Goal: Manage account settings

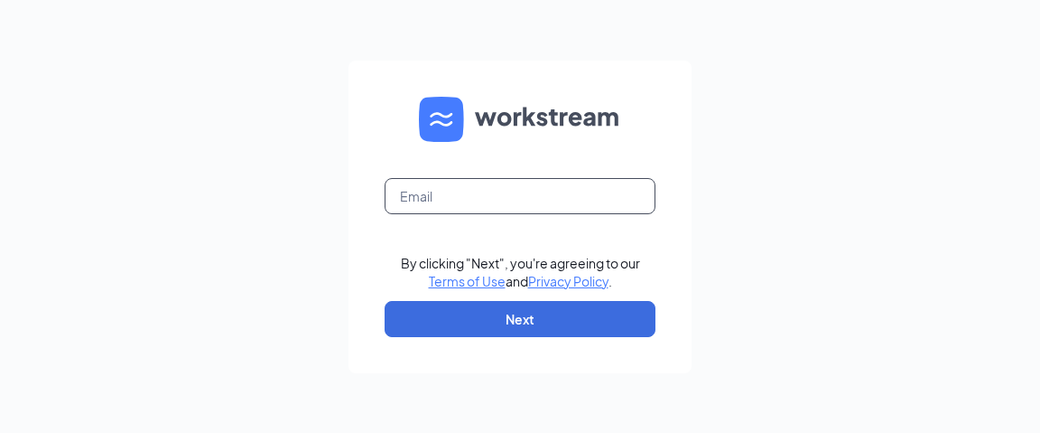
click at [571, 205] on input "text" at bounding box center [520, 196] width 271 height 36
type input "mthomas@southeastrestaurantgroup.com"
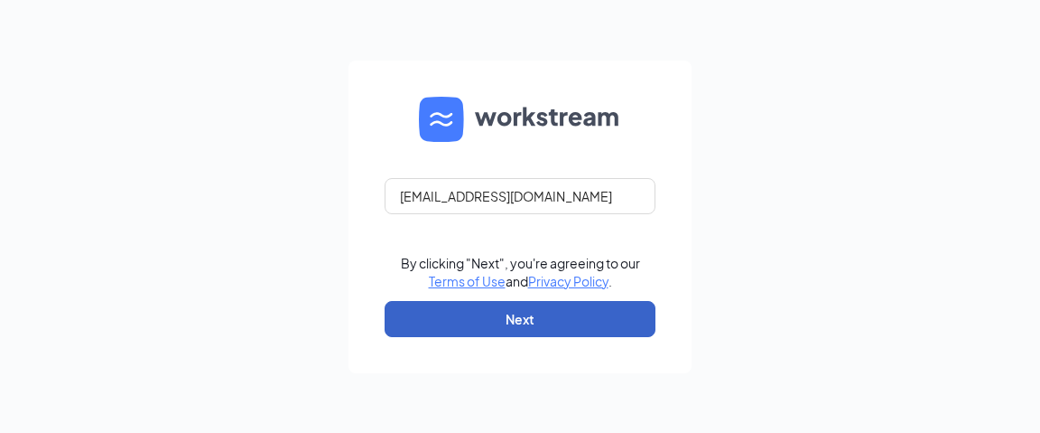
click at [554, 331] on button "Next" at bounding box center [520, 319] width 271 height 36
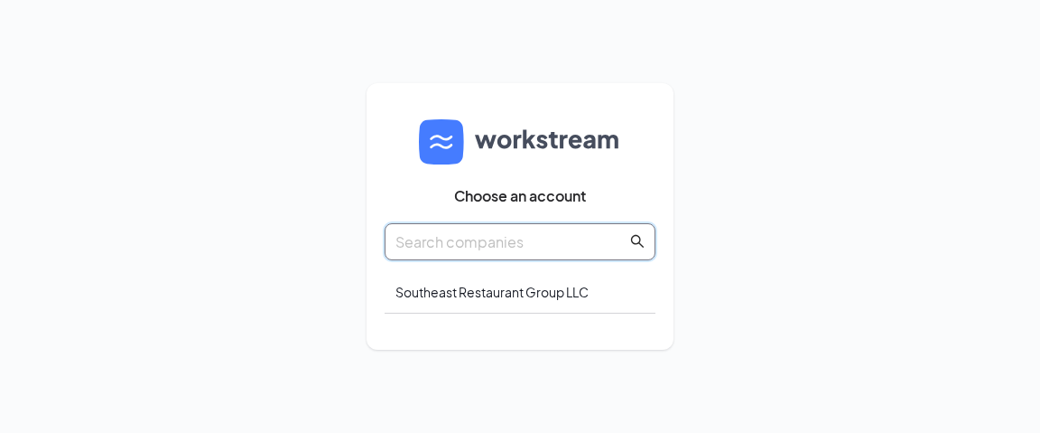
click at [570, 243] on input "text" at bounding box center [511, 241] width 231 height 23
click at [530, 282] on div "Southeast Restaurant Group LLC" at bounding box center [520, 292] width 271 height 42
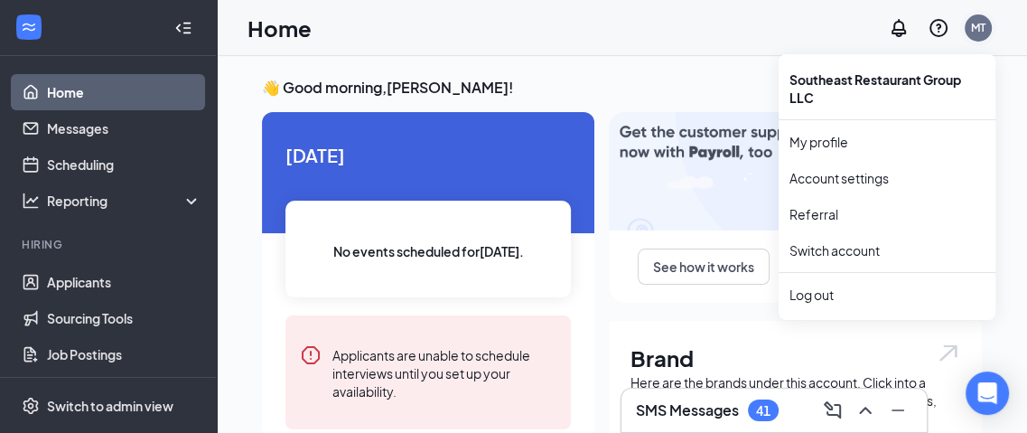
click at [974, 28] on div "MT" at bounding box center [978, 27] width 14 height 15
click at [863, 180] on link "Account settings" at bounding box center [886, 178] width 195 height 18
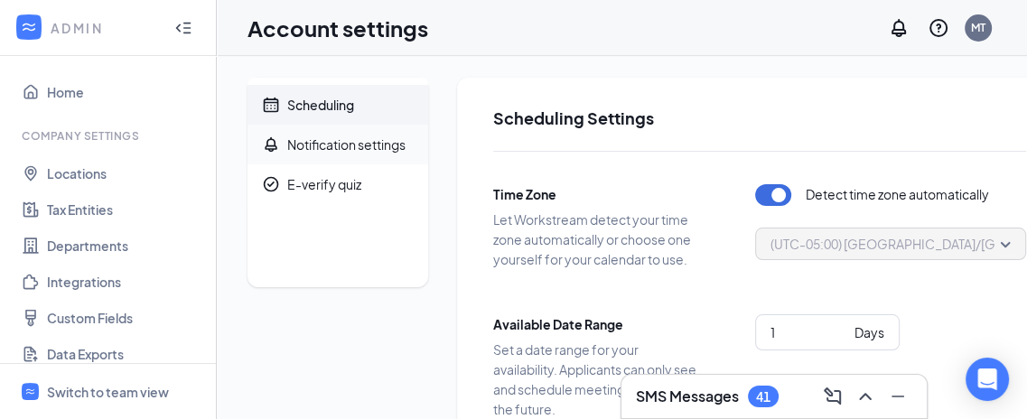
click at [367, 154] on span "Notification settings" at bounding box center [350, 145] width 126 height 40
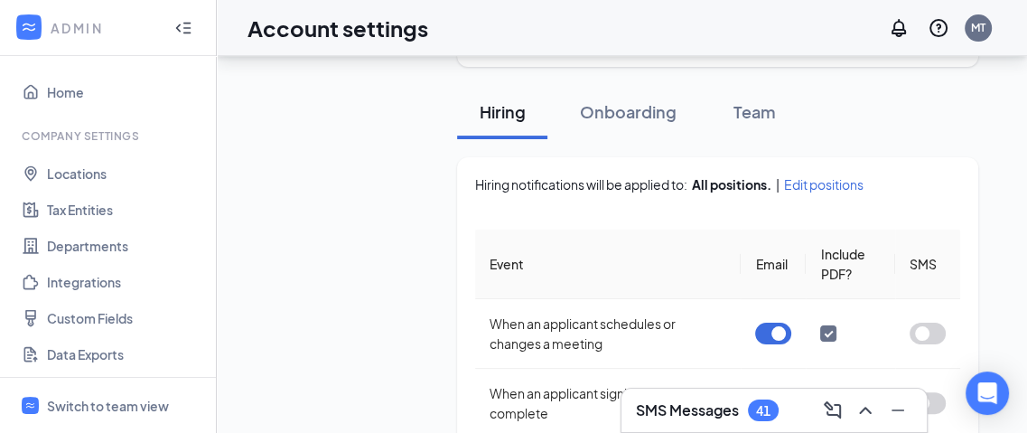
scroll to position [280, 0]
click at [775, 337] on button "button" at bounding box center [773, 333] width 36 height 22
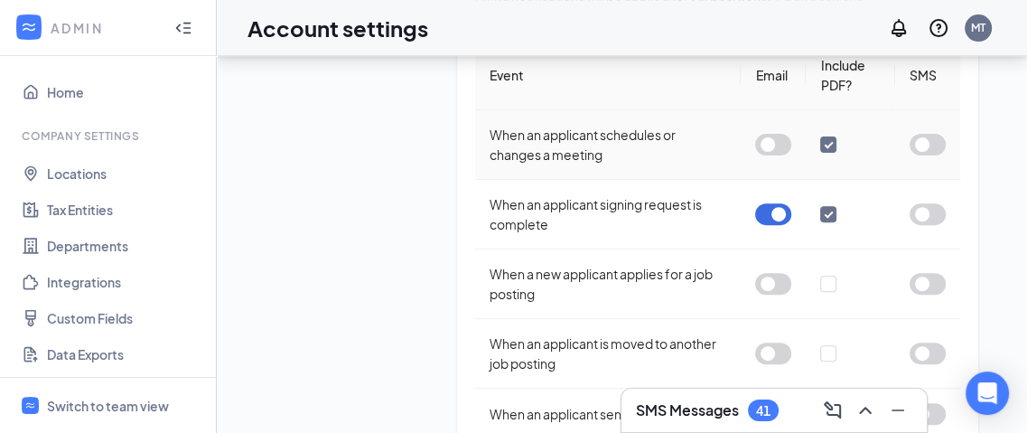
scroll to position [469, 0]
click at [780, 203] on button "button" at bounding box center [773, 213] width 36 height 22
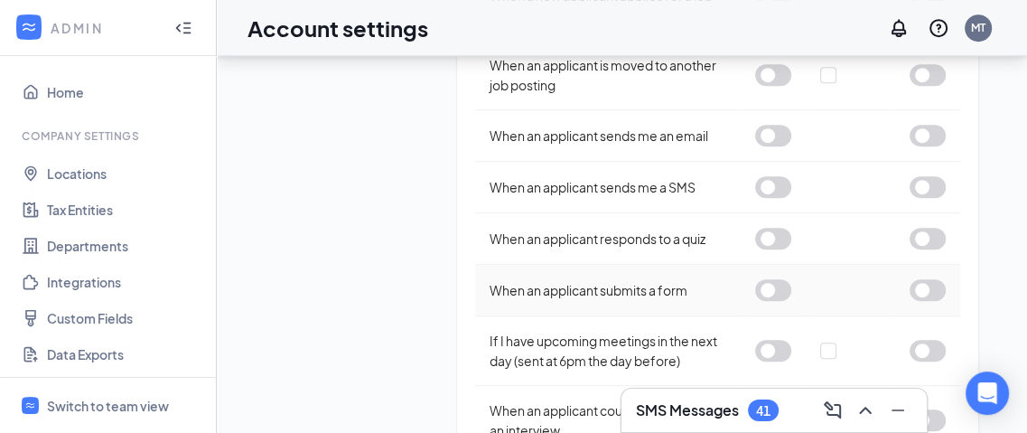
scroll to position [806, 0]
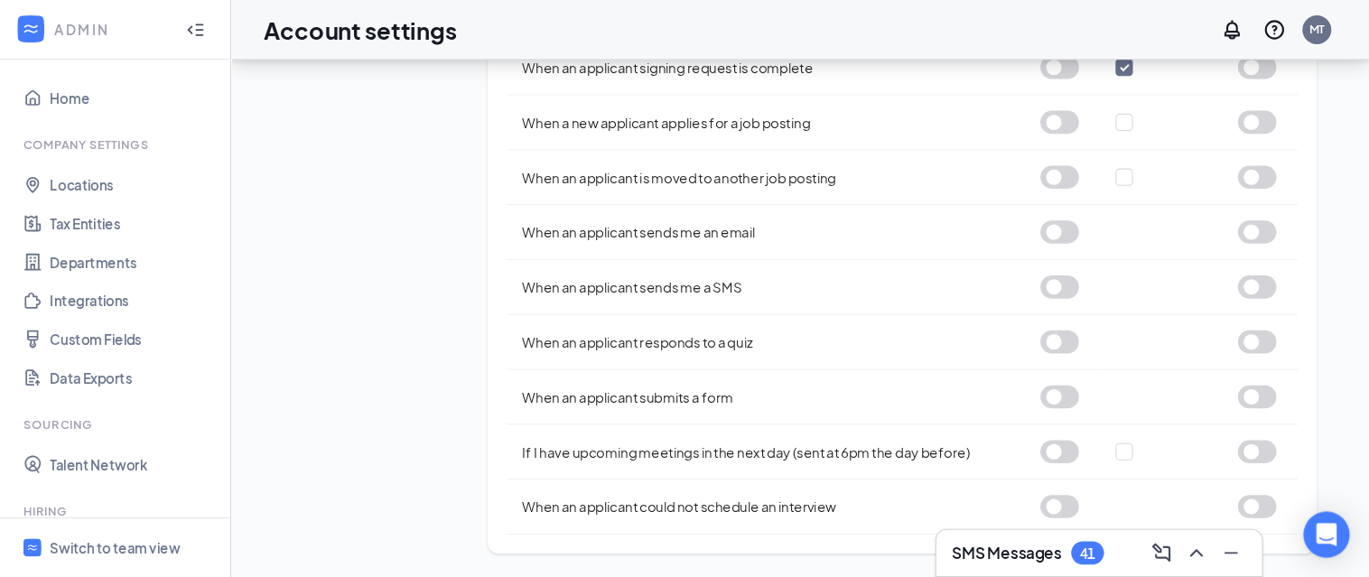
scroll to position [519, 0]
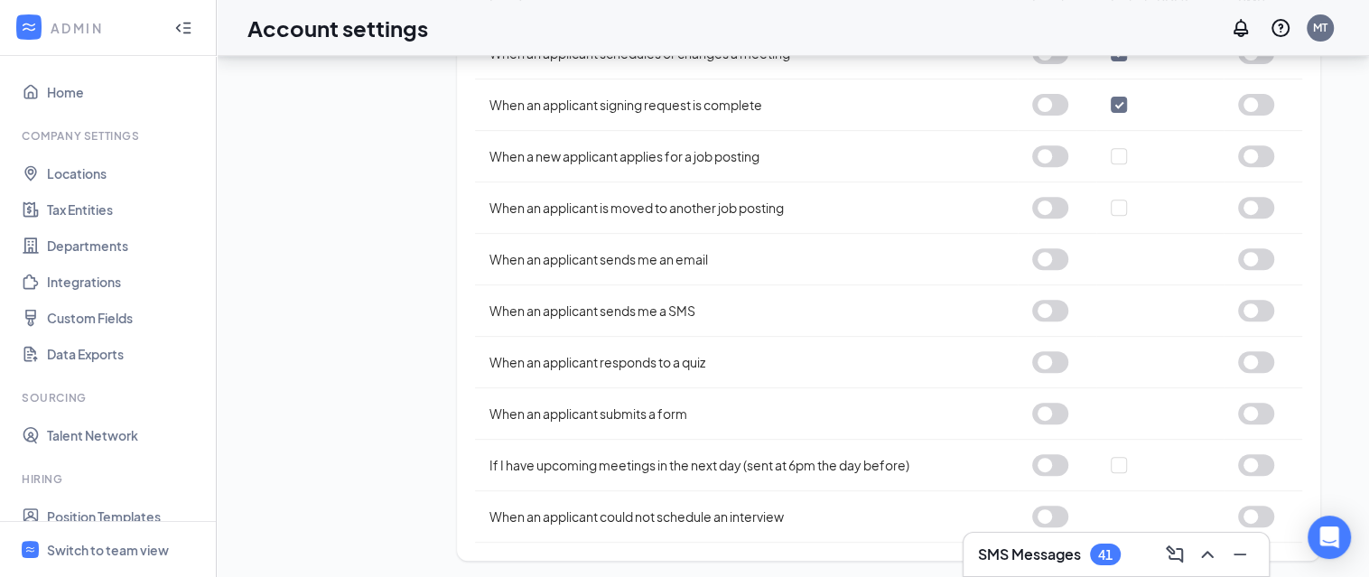
drag, startPoint x: 773, startPoint y: 5, endPoint x: 416, endPoint y: 297, distance: 460.8
click at [416, 297] on div "Scheduling Notification settings E-verify quiz" at bounding box center [337, 59] width 181 height 1002
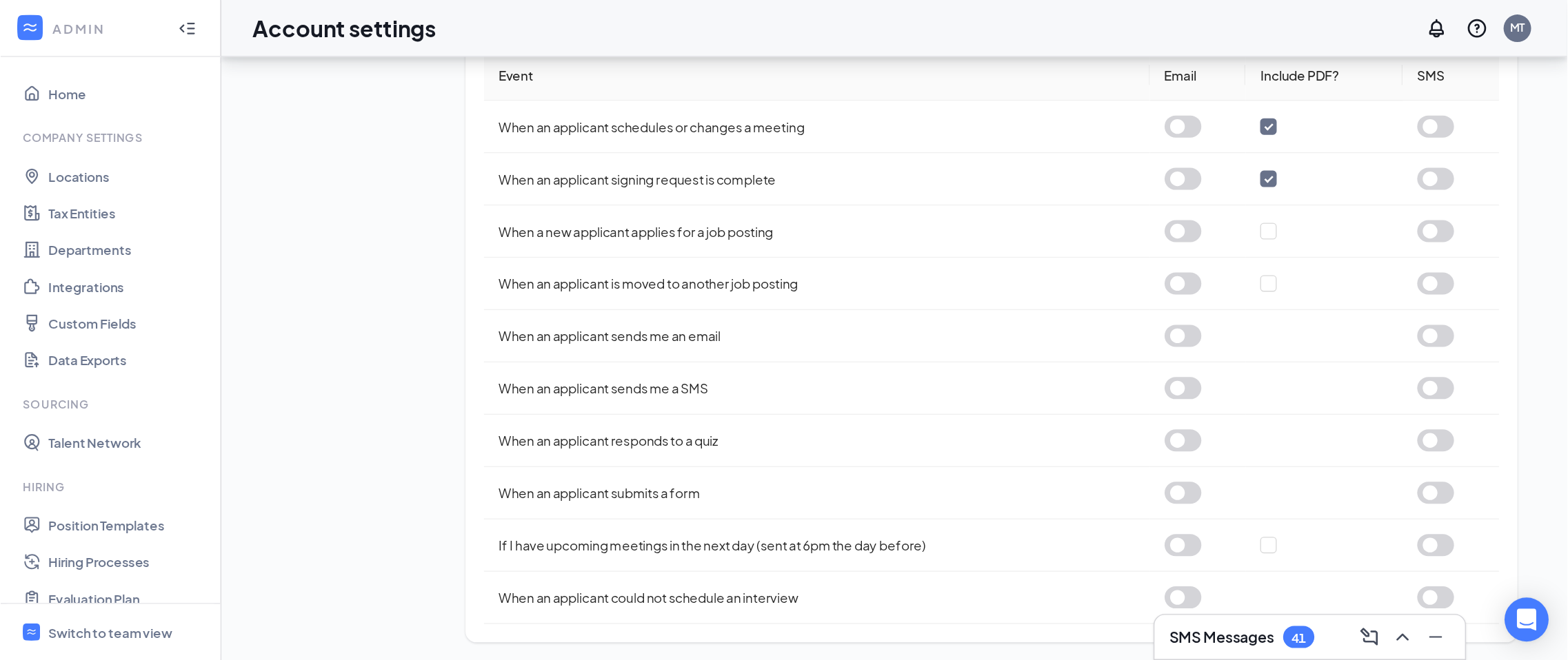
scroll to position [179, 0]
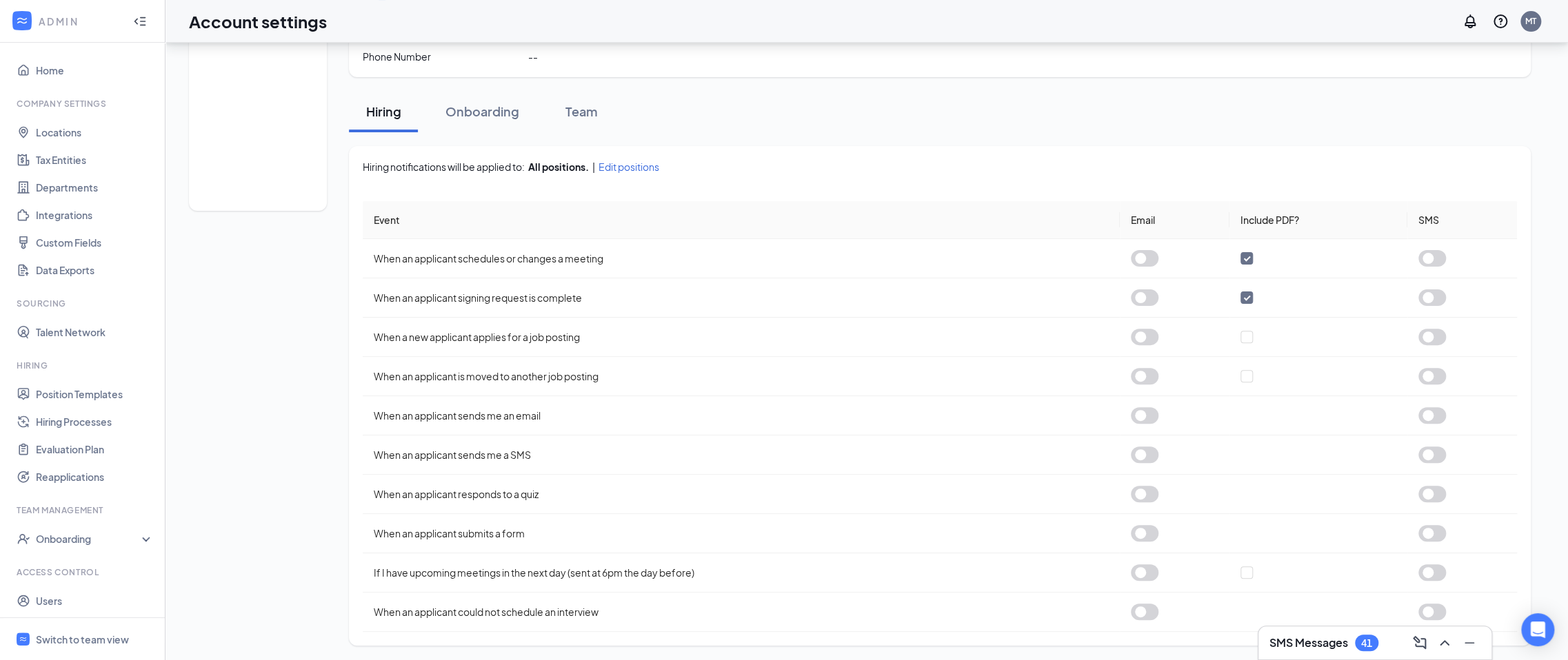
drag, startPoint x: 1058, startPoint y: 10, endPoint x: 1019, endPoint y: 98, distance: 96.3
click at [793, 98] on div "Hiring Onboarding Team" at bounding box center [940, 111] width 1182 height 41
click at [48, 71] on link "Home" at bounding box center [95, 70] width 118 height 27
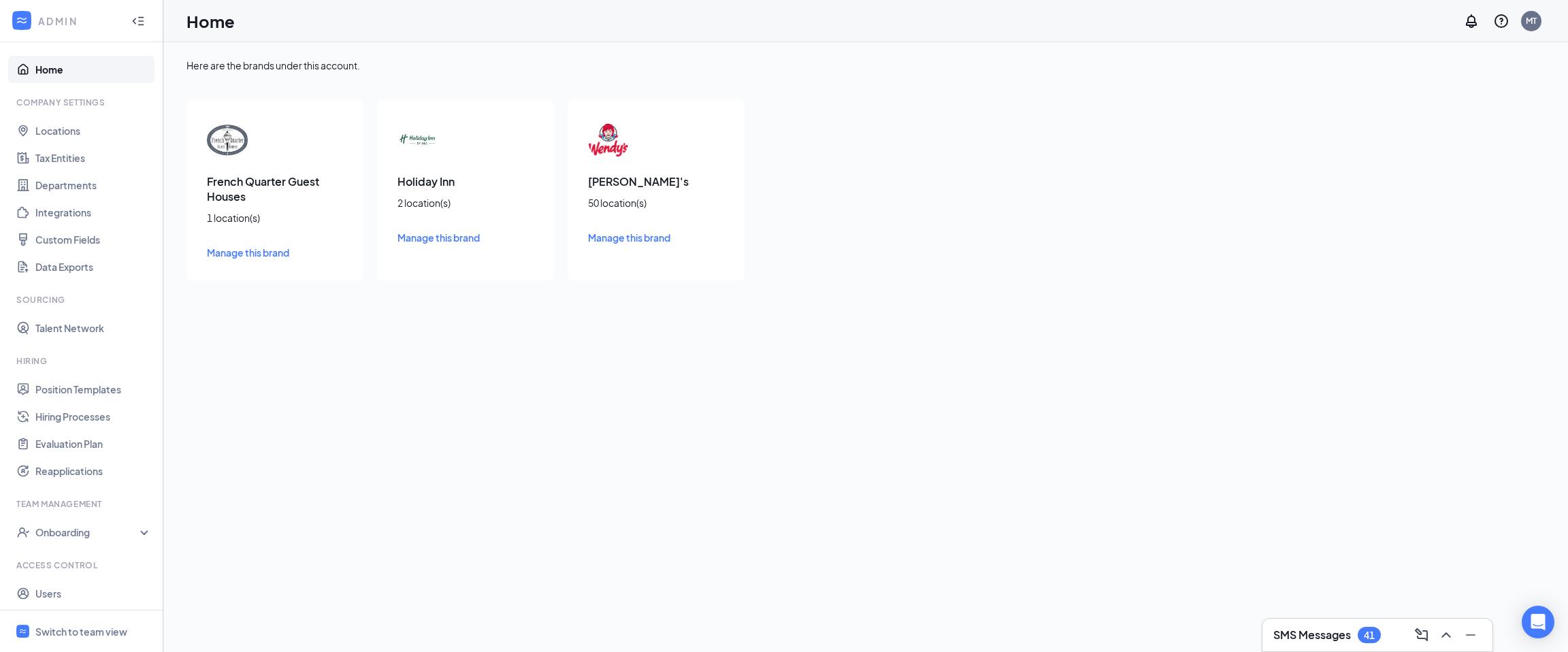
click at [621, 170] on div "Wendy's 50 location(s) Manage this brand" at bounding box center [656, 190] width 177 height 181
click at [616, 237] on span "Manage this brand" at bounding box center [628, 237] width 82 height 12
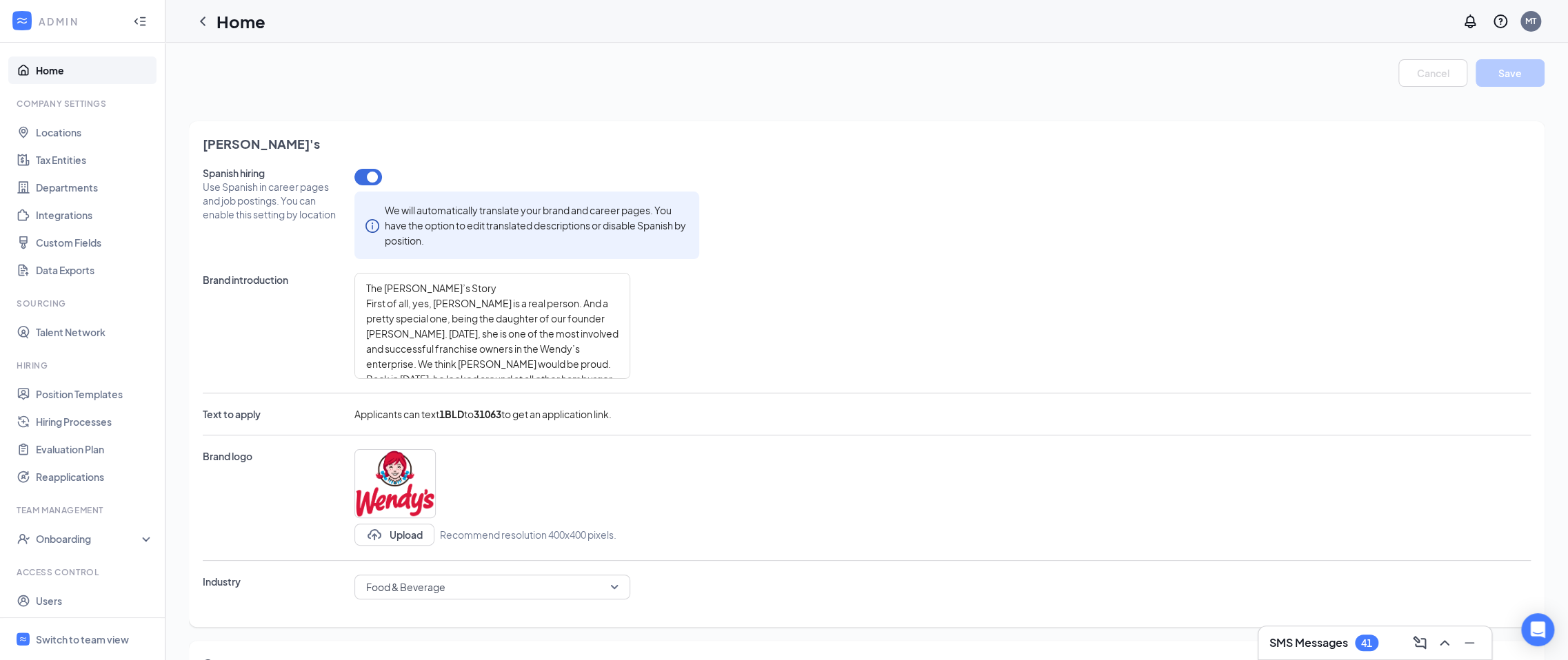
type textarea "The Wendy’s Story First of all, yes, Wendy is a real person. And a pretty speci…"
